Goal: Information Seeking & Learning: Learn about a topic

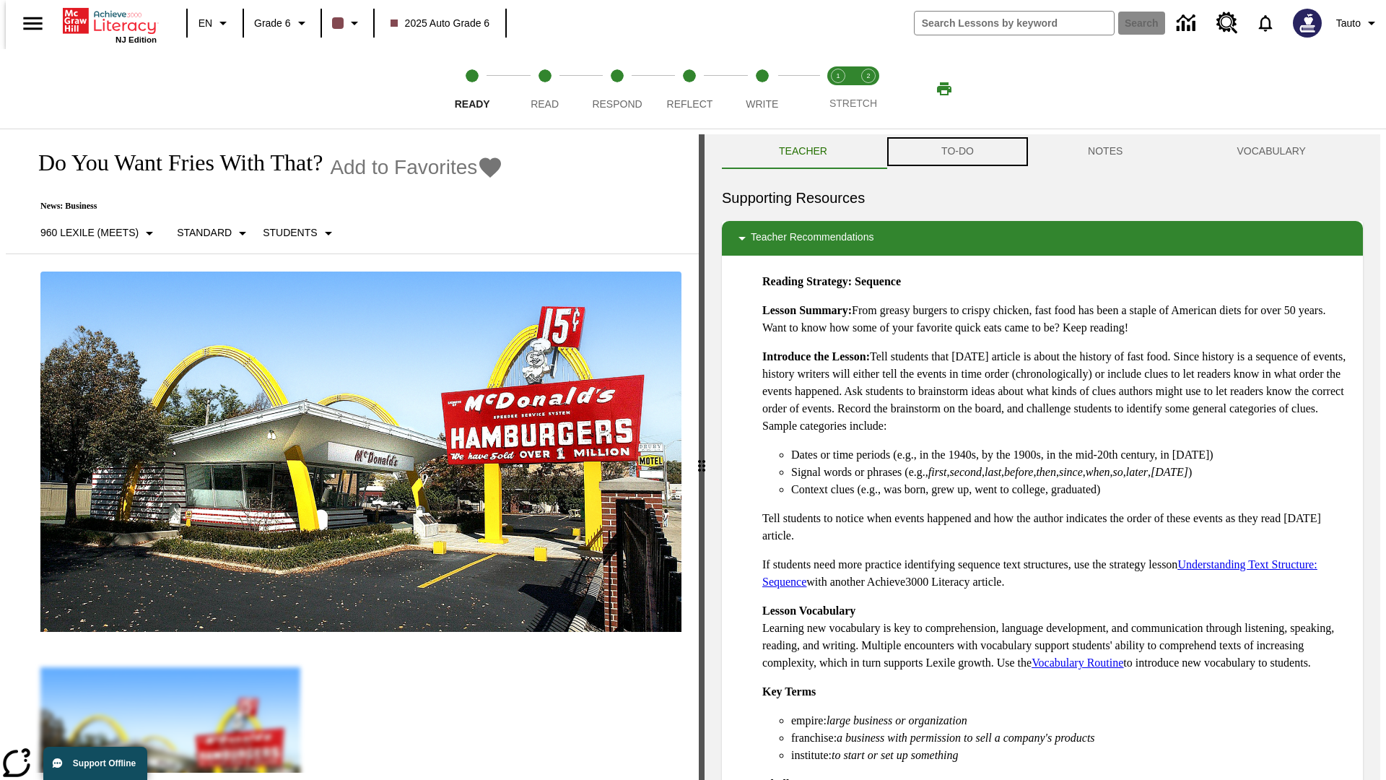
click at [957, 152] on button "TO-DO" at bounding box center [957, 151] width 147 height 35
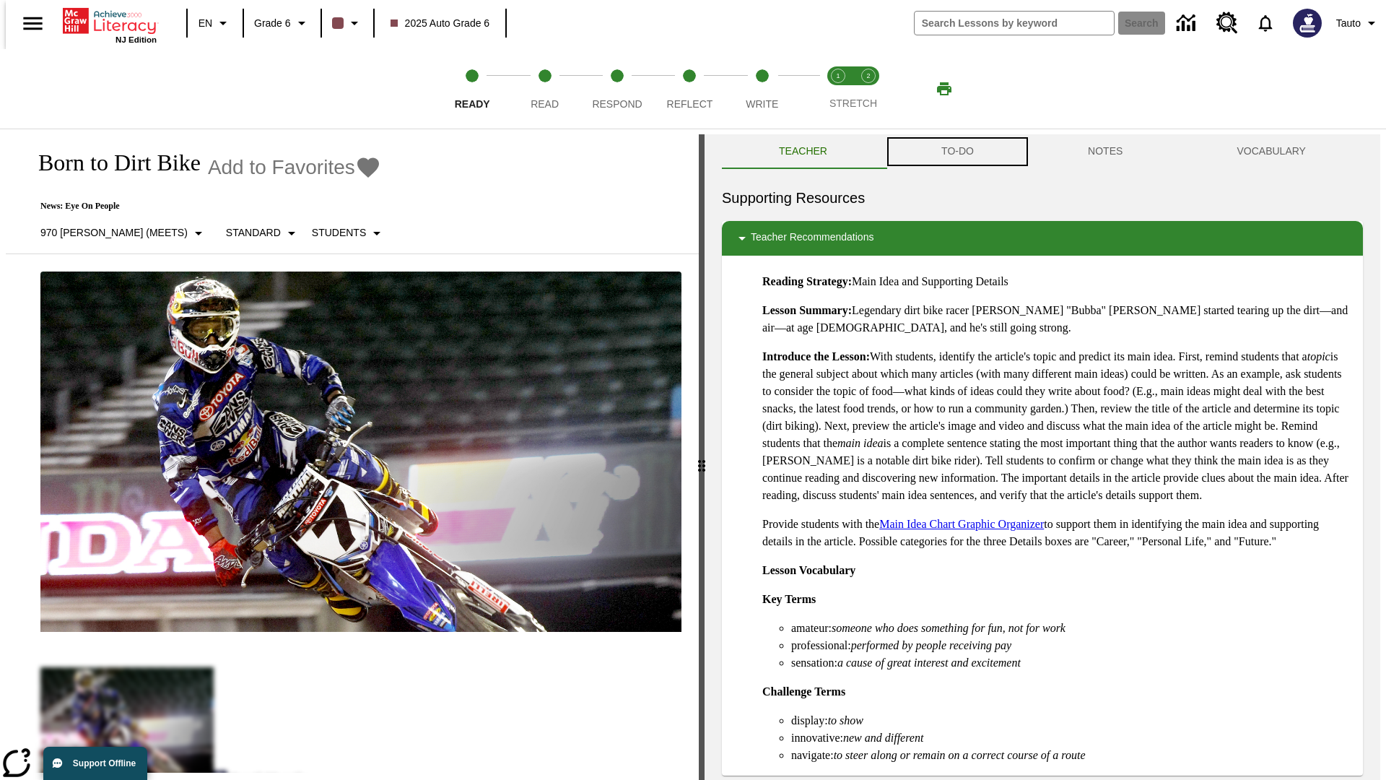
click at [957, 152] on button "TO-DO" at bounding box center [957, 151] width 147 height 35
